Goal: Ask a question: Seek information or help from site administrators or community

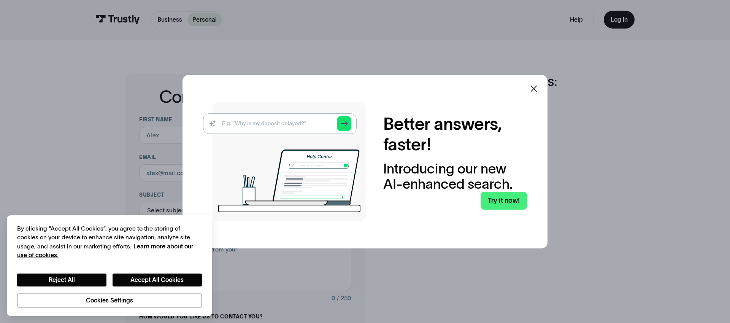
click at [535, 88] on icon at bounding box center [533, 88] width 9 height 9
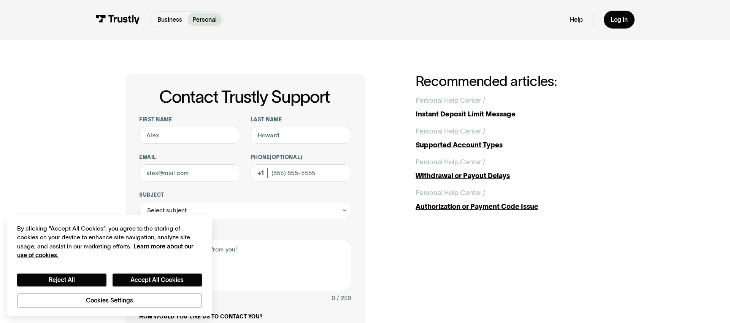
click at [103, 106] on div "Contact Trustly Support First name Last name Email Phone (Optional) Subject Sel…" at bounding box center [364, 269] width 695 height 458
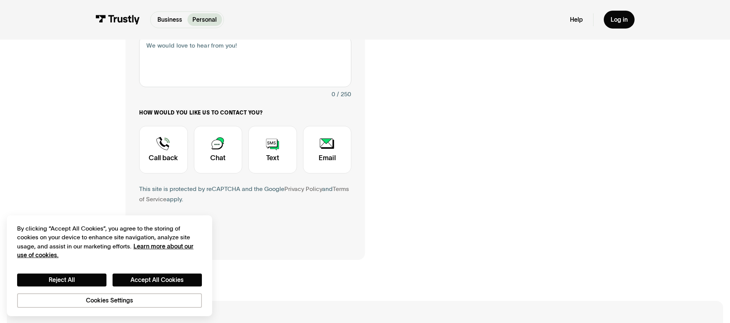
scroll to position [204, 0]
click at [401, 210] on div "Contact Trustly Support First name Last name Email Phone (Optional) Subject Sel…" at bounding box center [364, 65] width 479 height 390
drag, startPoint x: 184, startPoint y: 199, endPoint x: 129, endPoint y: 188, distance: 56.3
click at [129, 188] on div "Contact Trustly Support First name Last name Email Phone (Optional) Subject Sel…" at bounding box center [244, 65] width 239 height 390
click at [254, 204] on div "First name Last name Email Phone (Optional) Subject Select subject Trustly Repo…" at bounding box center [245, 63] width 212 height 302
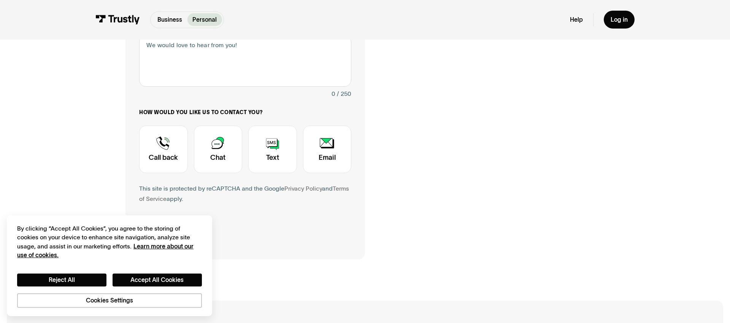
click at [390, 282] on div "Contact Trustly Support First name Last name Email Phone (Optional) Subject Sel…" at bounding box center [364, 64] width 695 height 458
click at [436, 182] on div "Contact Trustly Support First name Last name Email Phone (Optional) Subject Sel…" at bounding box center [364, 65] width 479 height 390
click at [399, 196] on div "Contact Trustly Support First name Last name Email Phone (Optional) Subject Sel…" at bounding box center [364, 65] width 479 height 390
click at [400, 197] on div "Contact Trustly Support First name Last name Email Phone (Optional) Subject Sel…" at bounding box center [364, 65] width 479 height 390
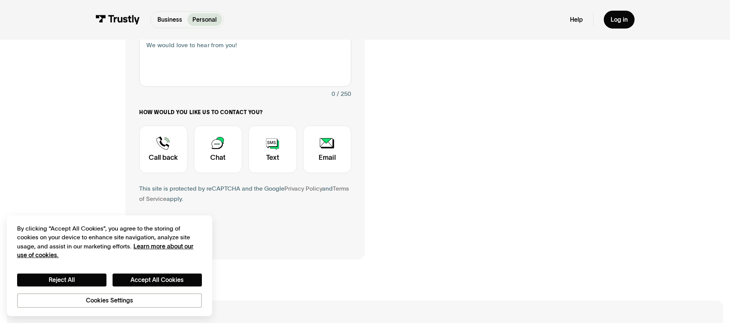
click at [402, 197] on div "Contact Trustly Support First name Last name Email Phone (Optional) Subject Sel…" at bounding box center [364, 65] width 479 height 390
click at [402, 179] on div "Contact Trustly Support First name Last name Email Phone (Optional) Subject Sel…" at bounding box center [364, 65] width 479 height 390
click at [405, 182] on div "Contact Trustly Support First name Last name Email Phone (Optional) Subject Sel…" at bounding box center [364, 65] width 479 height 390
click at [406, 186] on div "Contact Trustly Support First name Last name Email Phone (Optional) Subject Sel…" at bounding box center [364, 65] width 479 height 390
click at [406, 187] on div "Contact Trustly Support First name Last name Email Phone (Optional) Subject Sel…" at bounding box center [364, 65] width 479 height 390
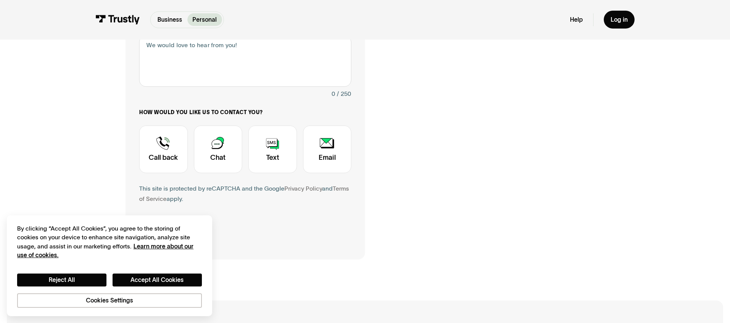
click at [406, 187] on div "Contact Trustly Support First name Last name Email Phone (Optional) Subject Sel…" at bounding box center [364, 65] width 479 height 390
click at [420, 214] on div "Contact Trustly Support First name Last name Email Phone (Optional) Subject Sel…" at bounding box center [364, 65] width 479 height 390
click at [445, 229] on div "Contact Trustly Support First name Last name Email Phone (Optional) Subject Sel…" at bounding box center [364, 65] width 479 height 390
click at [424, 210] on div "Contact Trustly Support First name Last name Email Phone (Optional) Subject Sel…" at bounding box center [364, 65] width 479 height 390
click at [518, 178] on div "Contact Trustly Support First name Last name Email Phone (Optional) Subject Sel…" at bounding box center [364, 65] width 479 height 390
